Goal: Find specific page/section: Find specific page/section

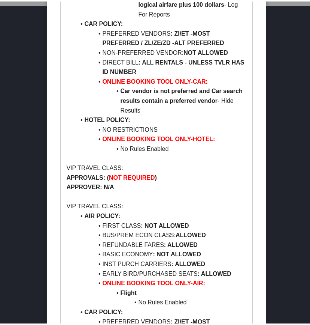
scroll to position [339, 0]
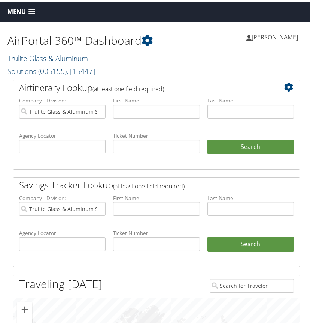
click at [54, 58] on link "Trulite Glass & Aluminum Solutions ( 005155 ) , [ 15447 ]" at bounding box center [51, 63] width 88 height 23
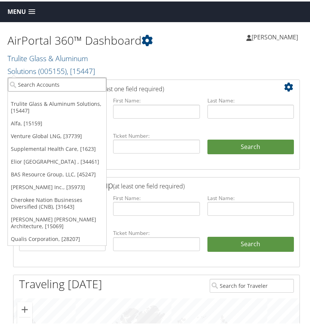
click at [47, 82] on input "search" at bounding box center [57, 83] width 99 height 14
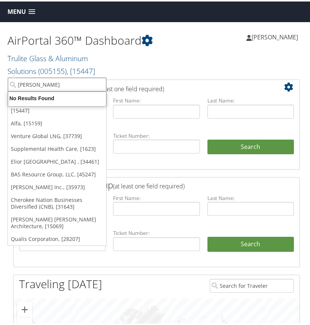
type input "alfa"
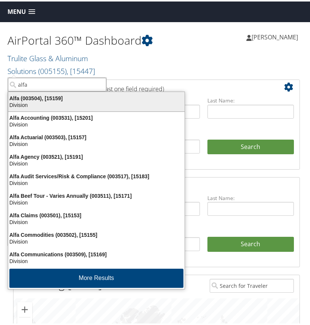
click at [41, 99] on div "Alfa (003504), [15159]" at bounding box center [97, 96] width 186 height 7
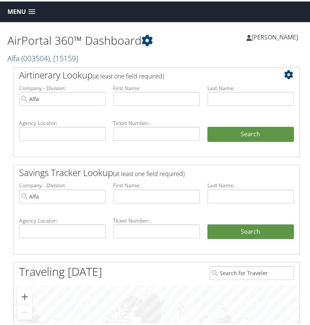
click at [30, 9] on span at bounding box center [31, 10] width 7 height 5
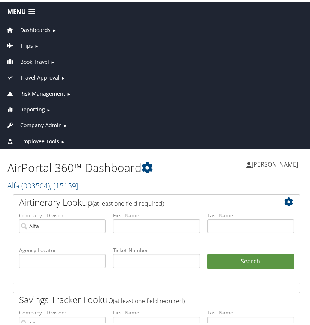
click at [36, 124] on span "Company Admin" at bounding box center [41, 124] width 42 height 8
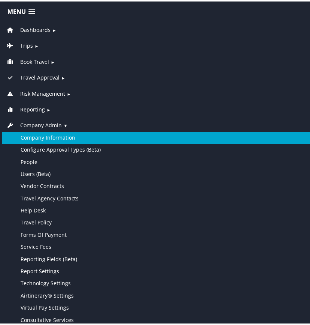
click at [40, 136] on link "Company Information" at bounding box center [157, 136] width 310 height 12
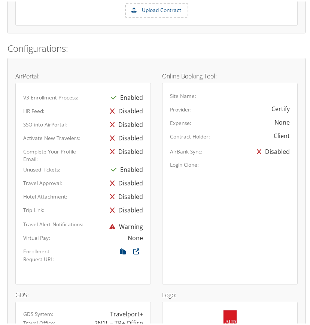
scroll to position [375, 0]
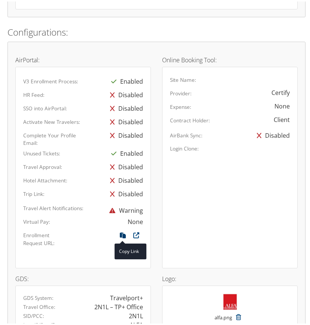
click at [121, 232] on icon at bounding box center [122, 236] width 13 height 10
